Goal: Check status: Check status

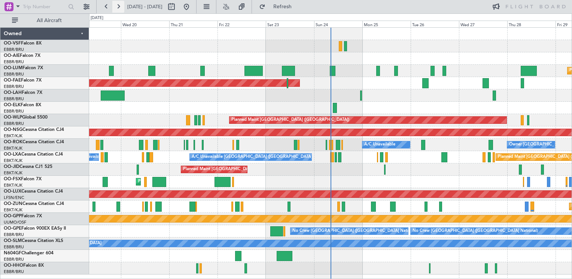
click at [118, 7] on button at bounding box center [118, 7] width 12 height 12
click at [121, 6] on button at bounding box center [118, 7] width 12 height 12
